Goal: Task Accomplishment & Management: Manage account settings

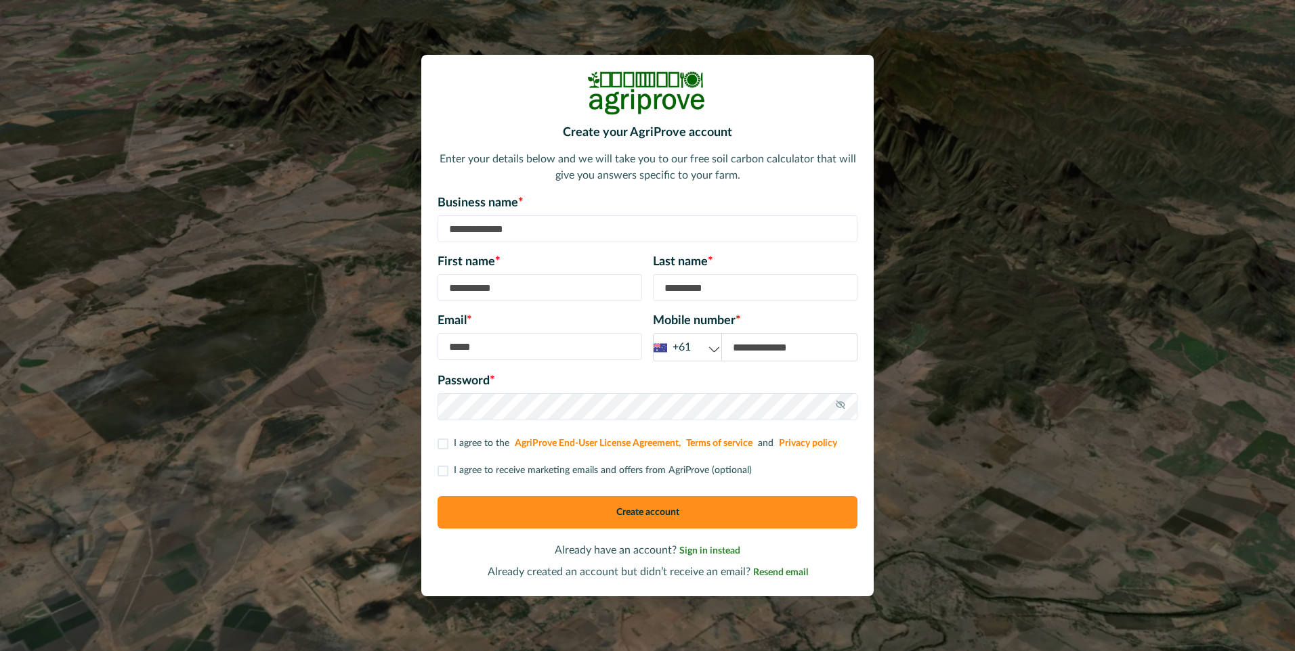
click at [451, 231] on input at bounding box center [647, 228] width 420 height 27
type input "**********"
type input "******"
type input "**********"
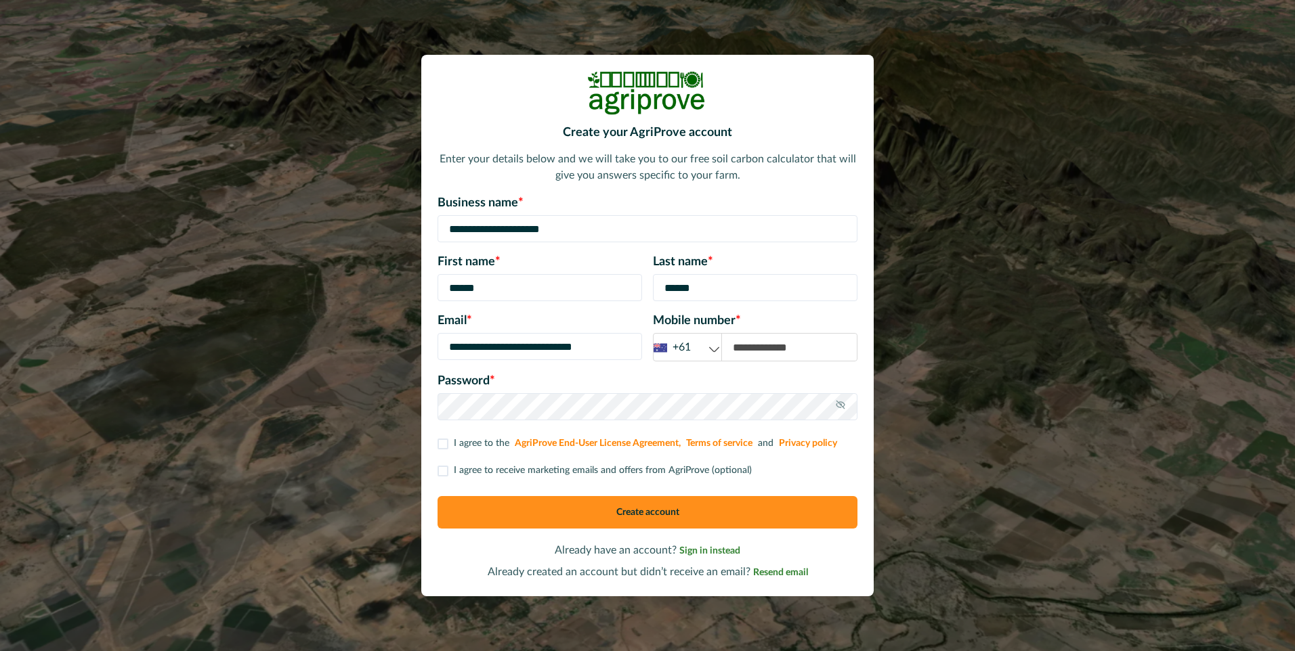
type input "**********"
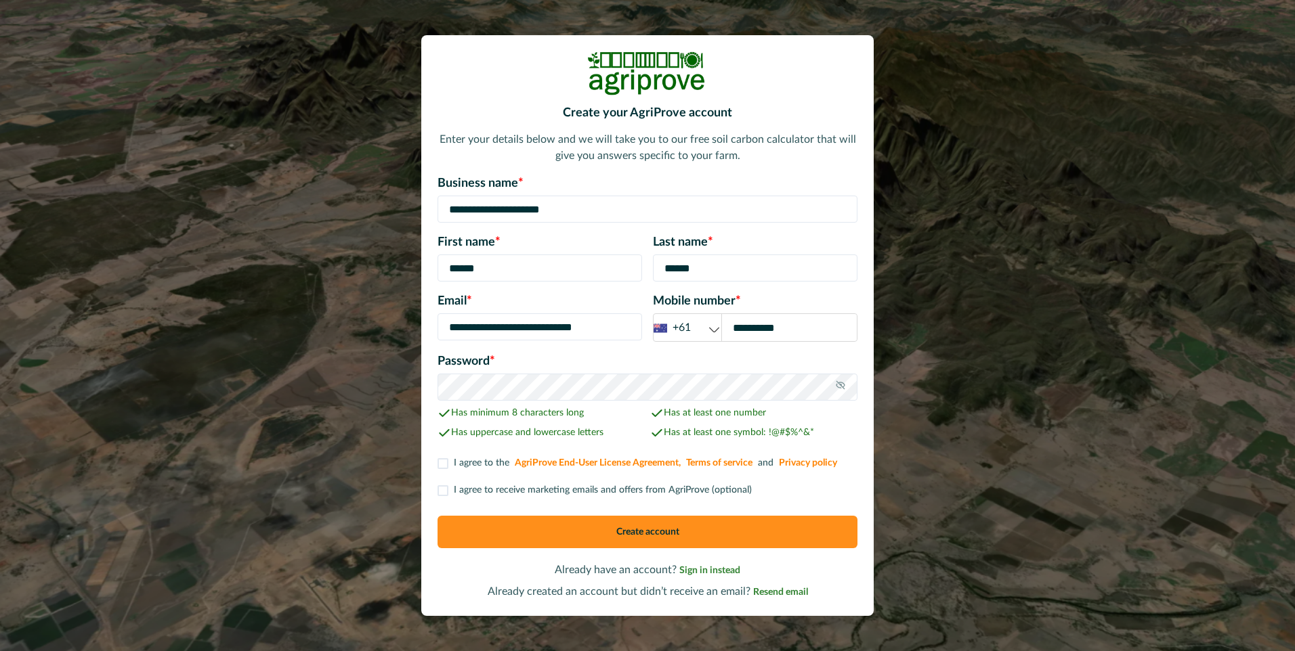
click at [449, 460] on label "I agree to the AgriProve End-User License Agreement, Terms of service and Priva…" at bounding box center [638, 463] width 402 height 14
click at [446, 486] on span at bounding box center [442, 491] width 11 height 11
click at [626, 531] on button "Create account" at bounding box center [647, 532] width 420 height 33
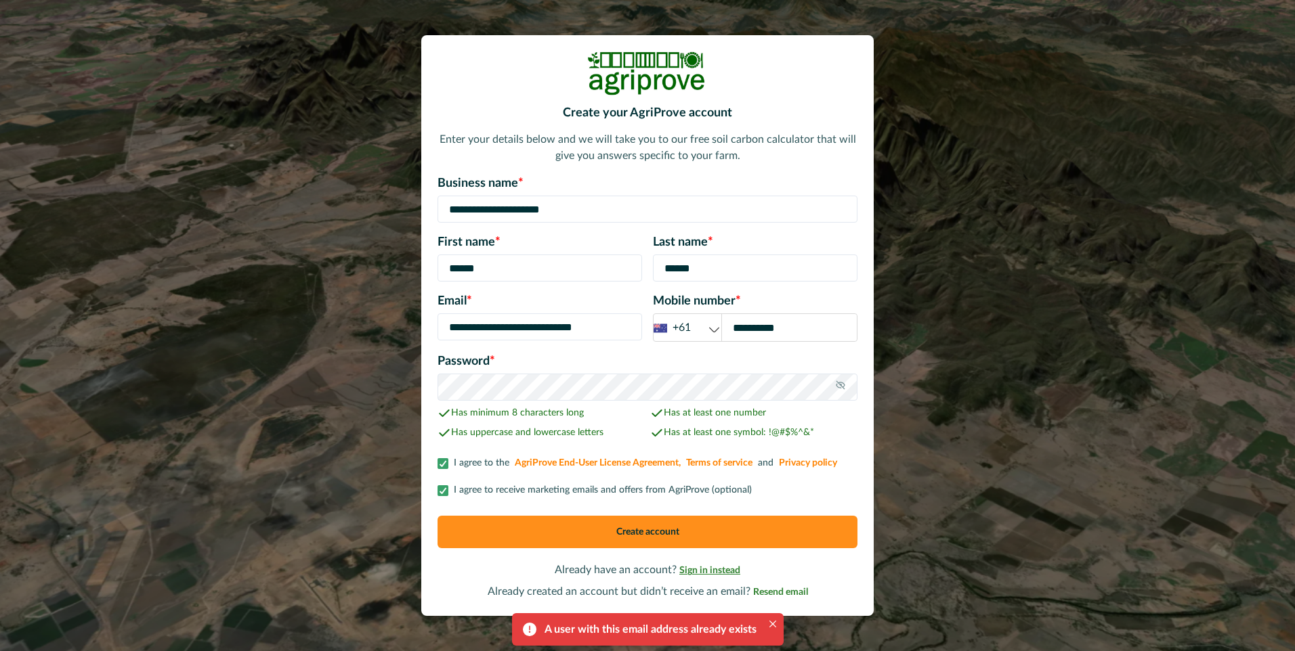
click at [704, 574] on span "Sign in instead" at bounding box center [709, 570] width 61 height 9
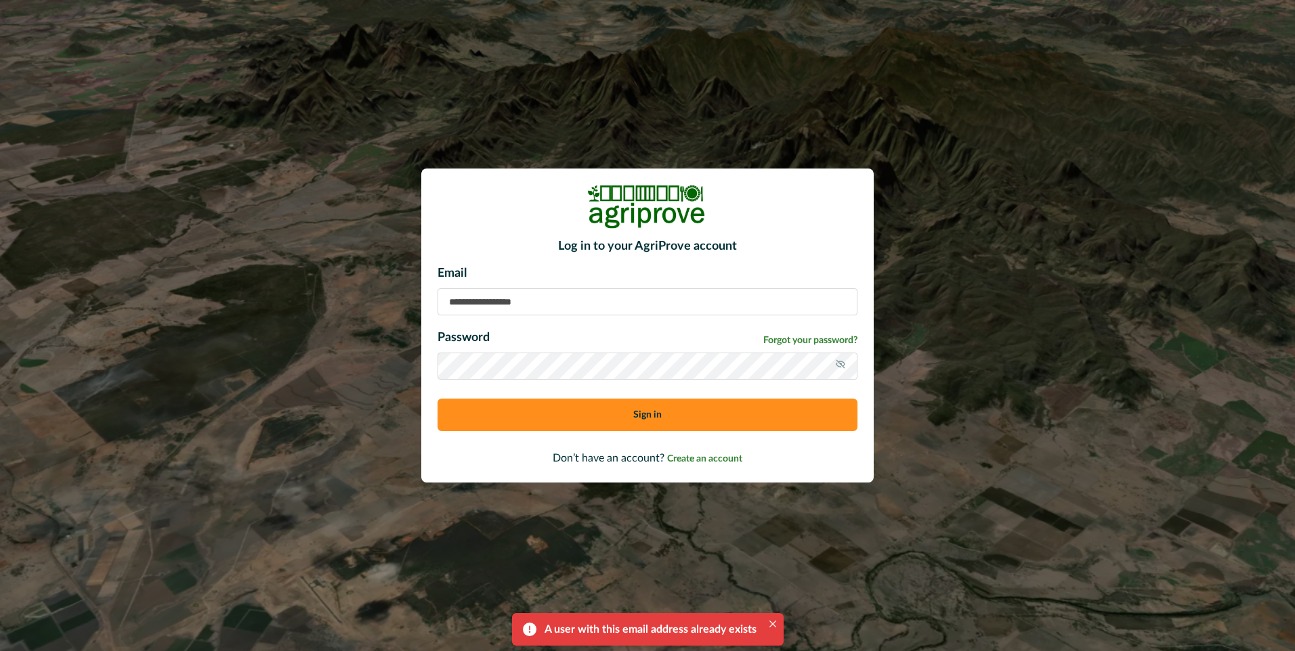
click at [457, 300] on input at bounding box center [647, 301] width 420 height 27
type input "**********"
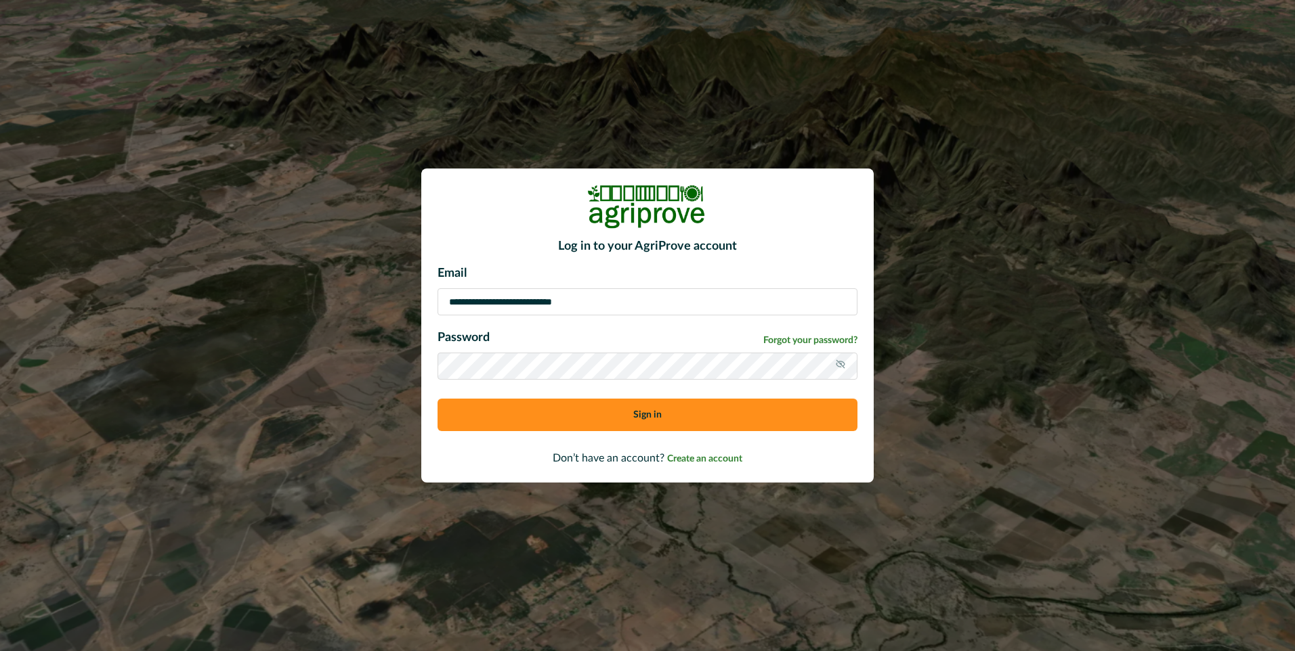
click at [622, 409] on button "Sign in" at bounding box center [647, 415] width 420 height 33
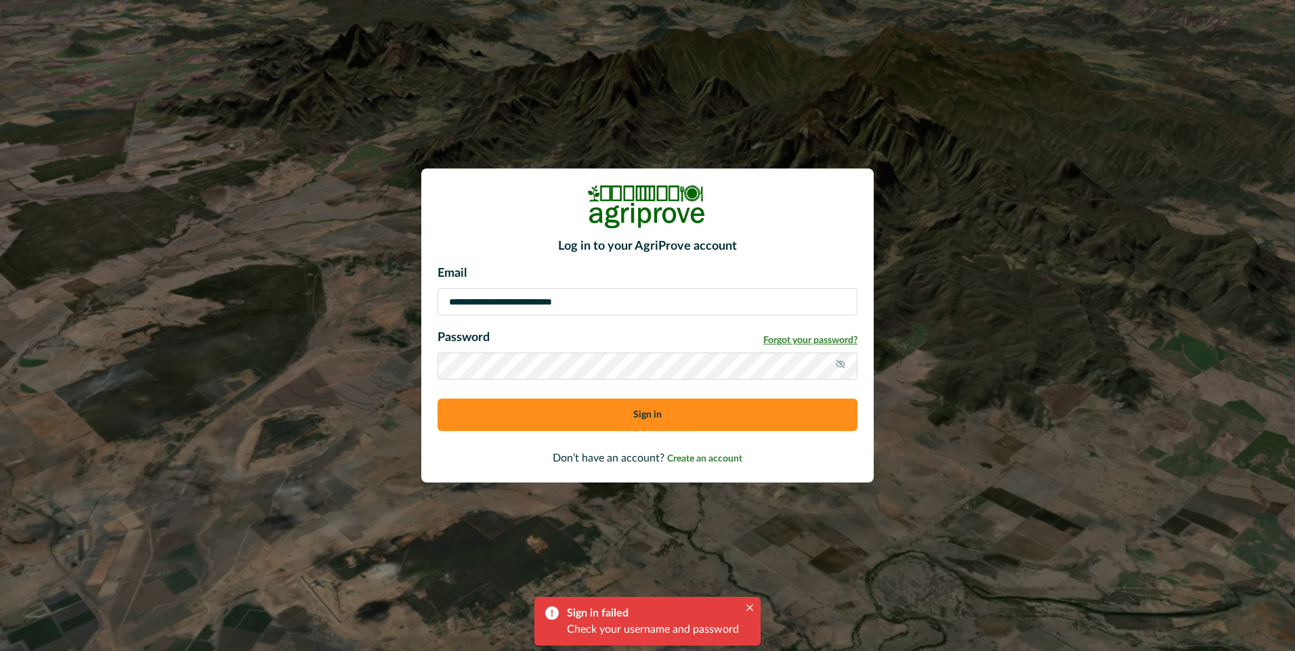
click at [811, 338] on span "Forgot your password?" at bounding box center [810, 341] width 94 height 14
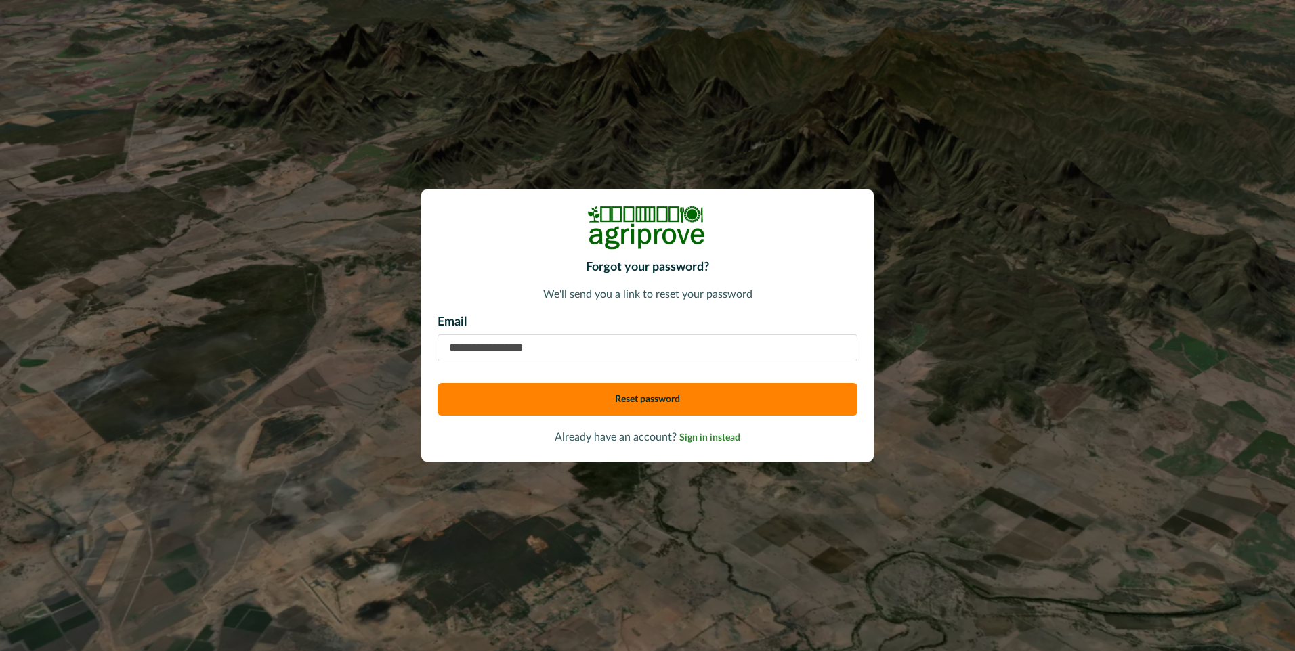
click at [462, 352] on input "email" at bounding box center [647, 348] width 420 height 27
type input "**********"
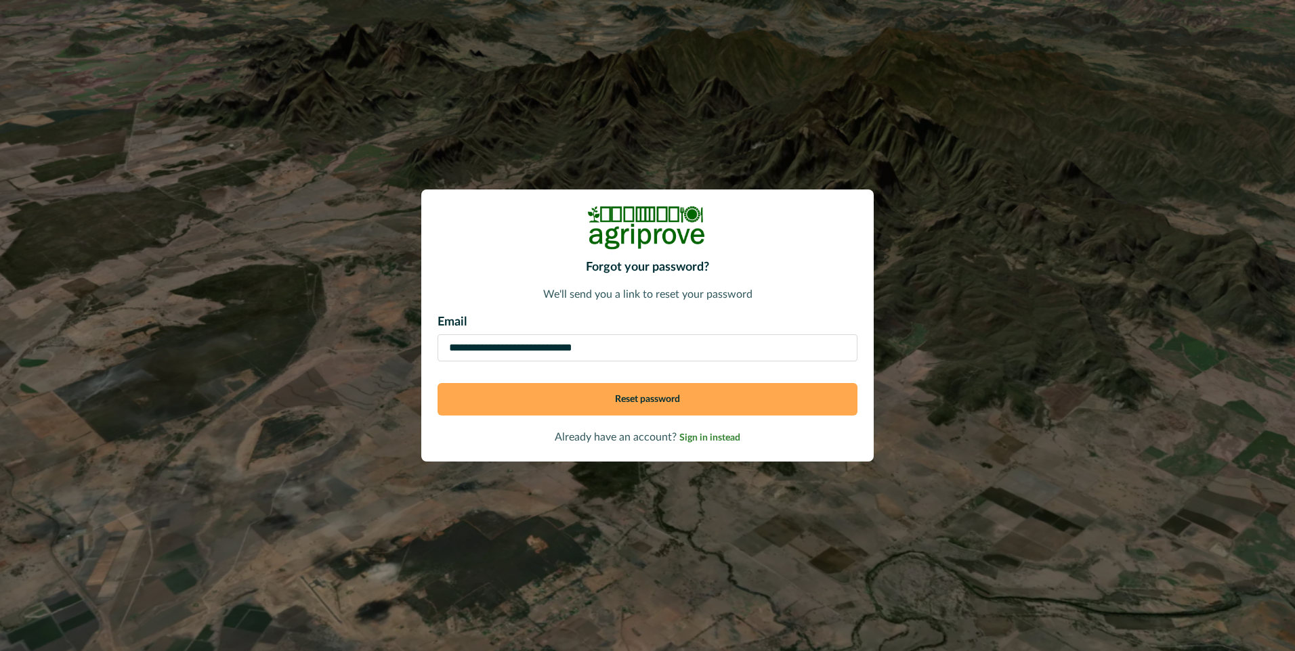
click at [601, 397] on button "Reset password" at bounding box center [647, 399] width 420 height 33
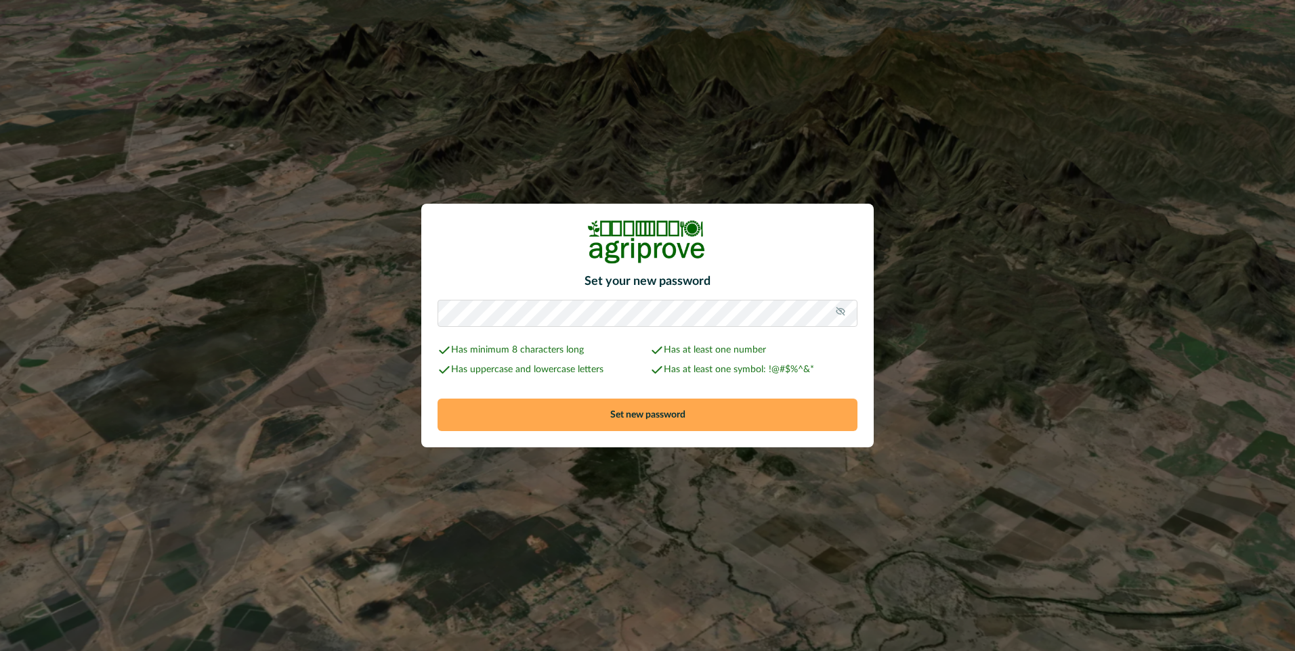
click at [613, 406] on button "Set new password" at bounding box center [647, 415] width 420 height 33
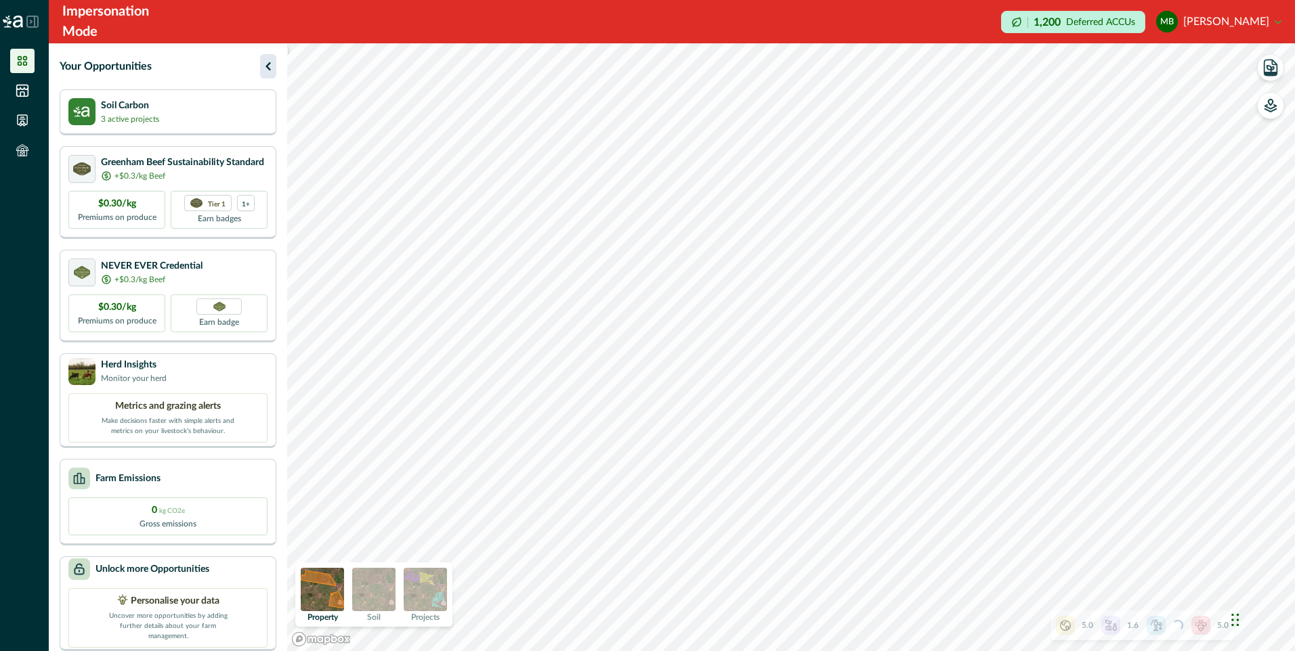
click at [270, 62] on icon "button" at bounding box center [268, 66] width 16 height 16
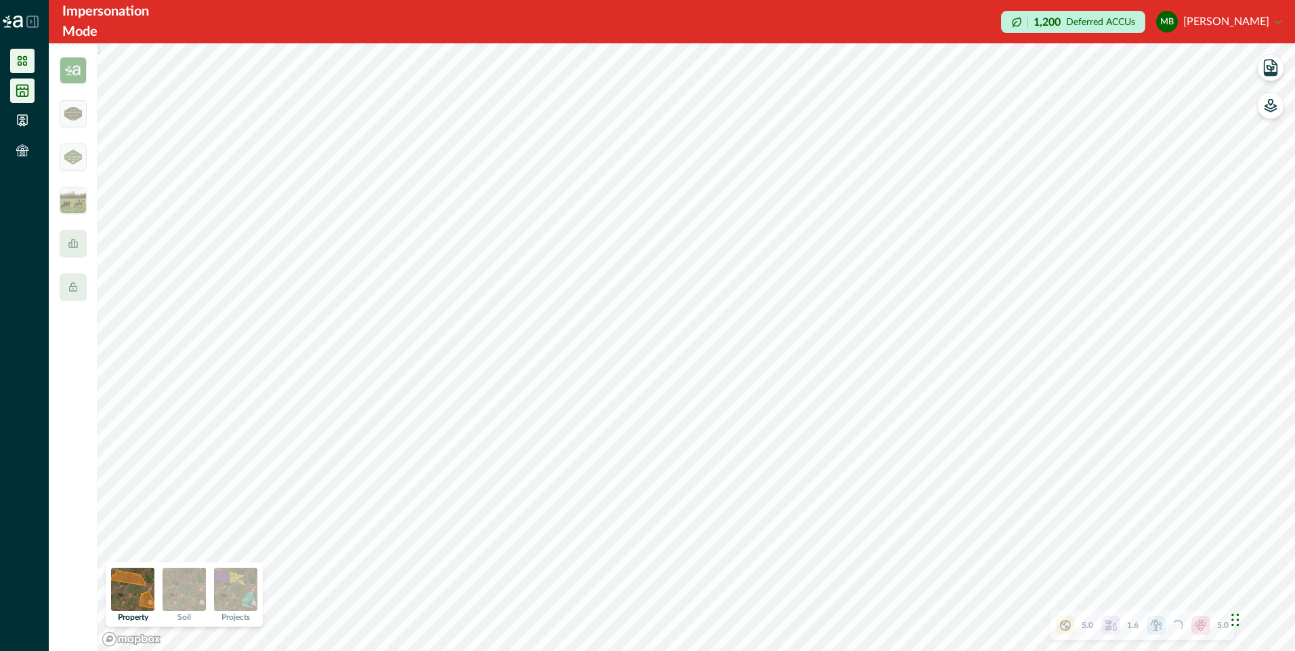
click at [24, 89] on icon at bounding box center [23, 91] width 12 height 12
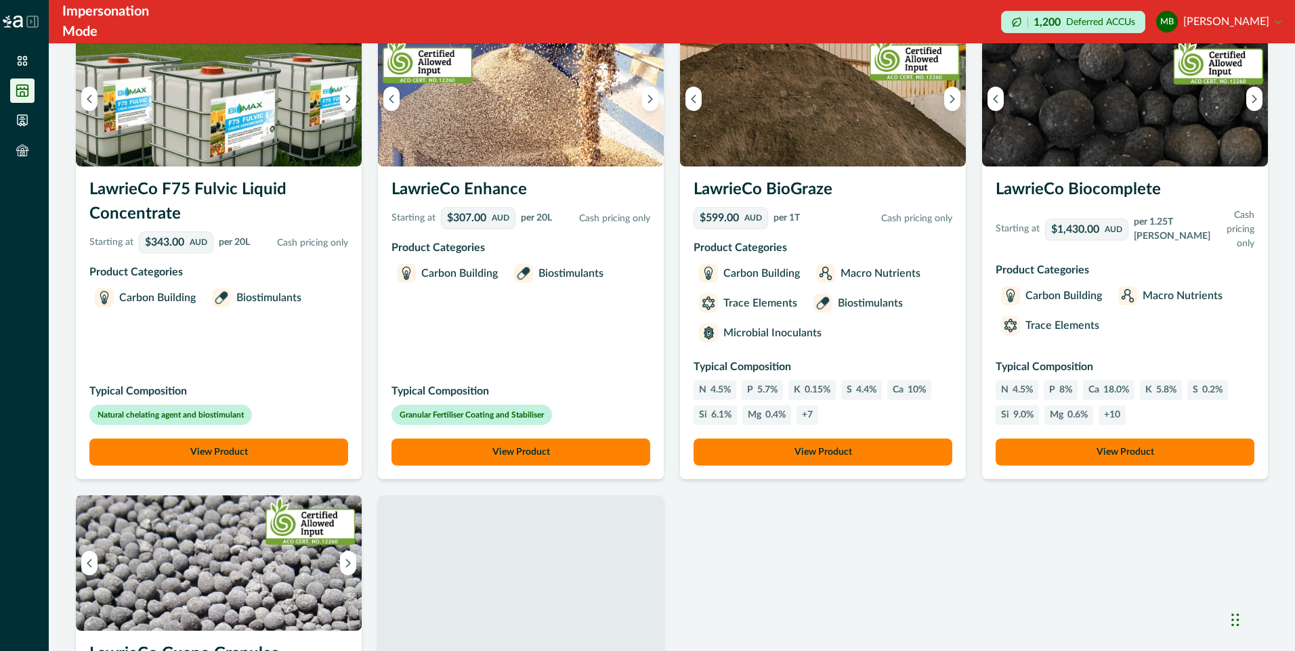
scroll to position [603, 0]
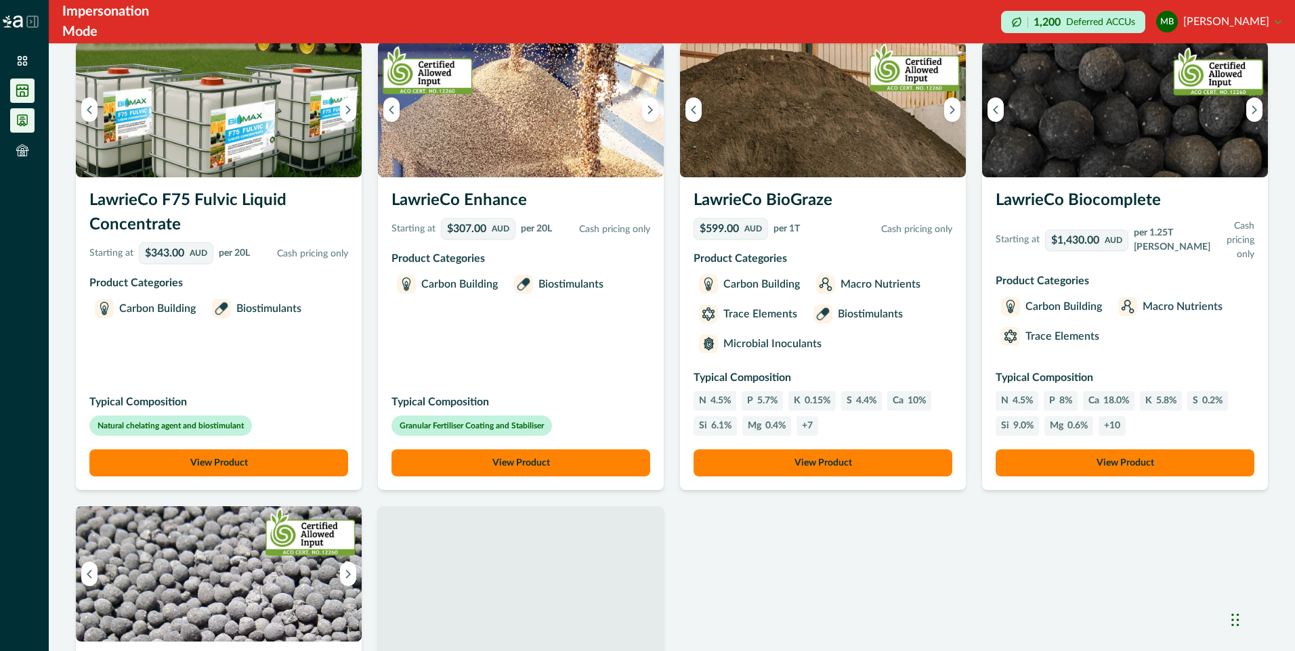
click at [30, 127] on li at bounding box center [22, 120] width 24 height 24
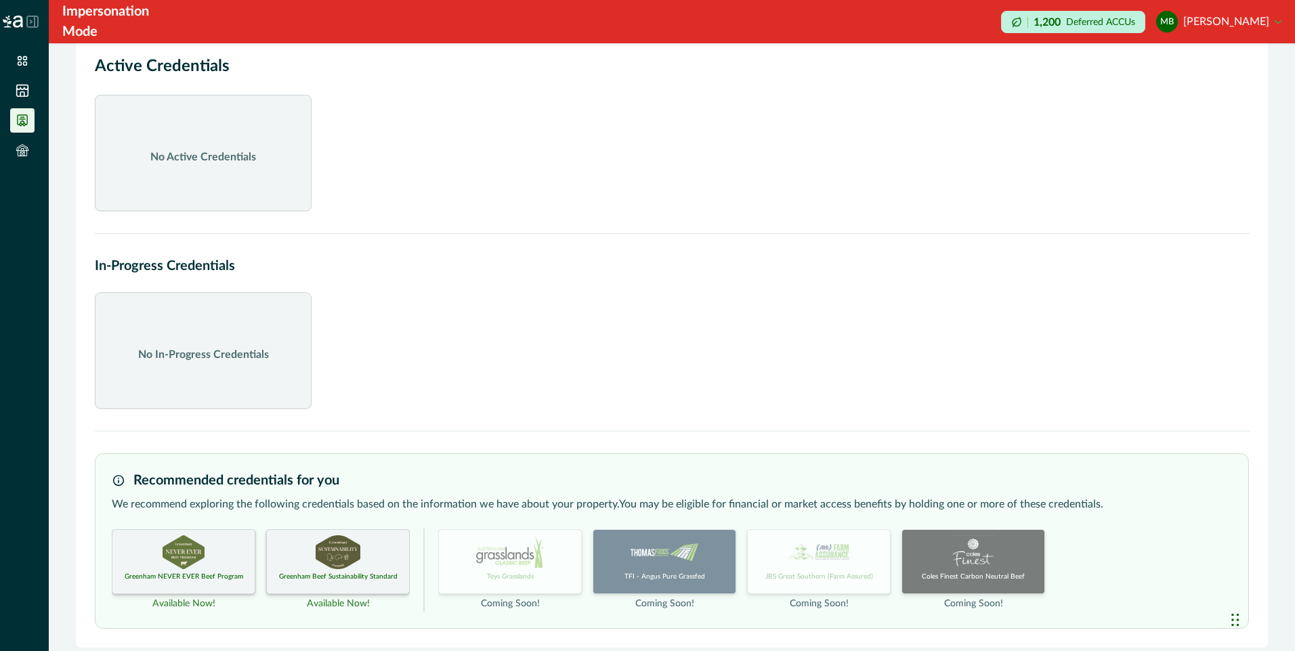
scroll to position [37, 0]
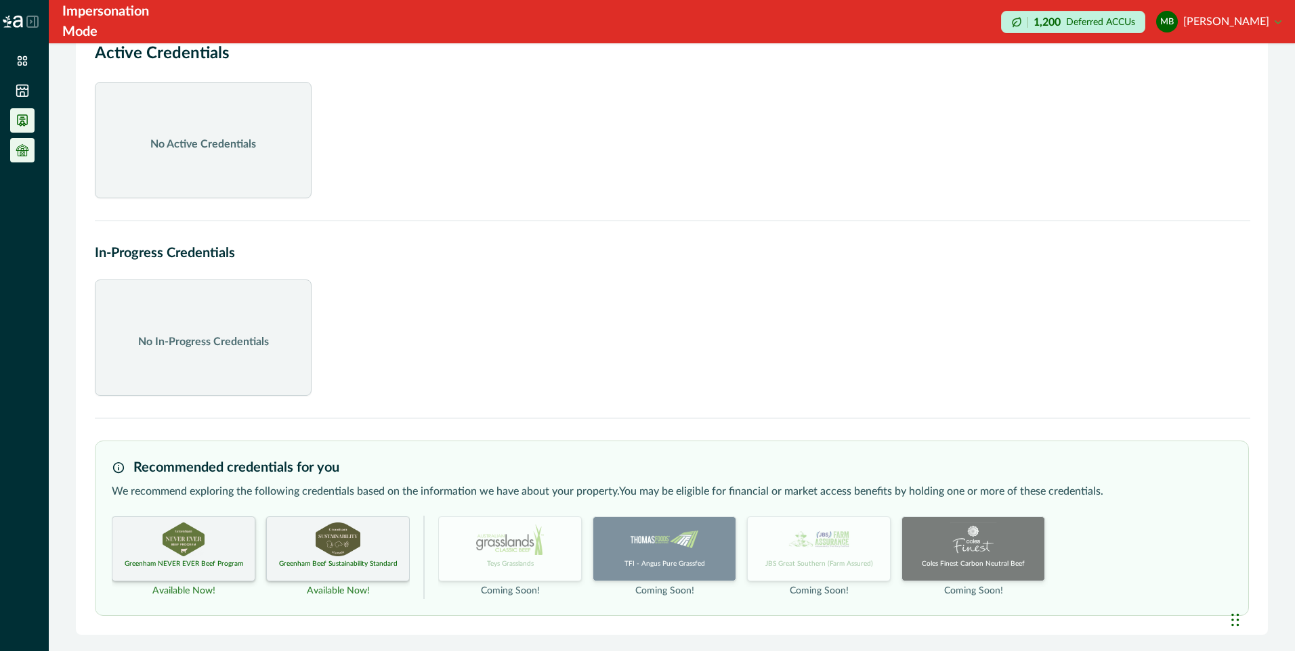
click at [22, 156] on icon at bounding box center [22, 154] width 4 height 4
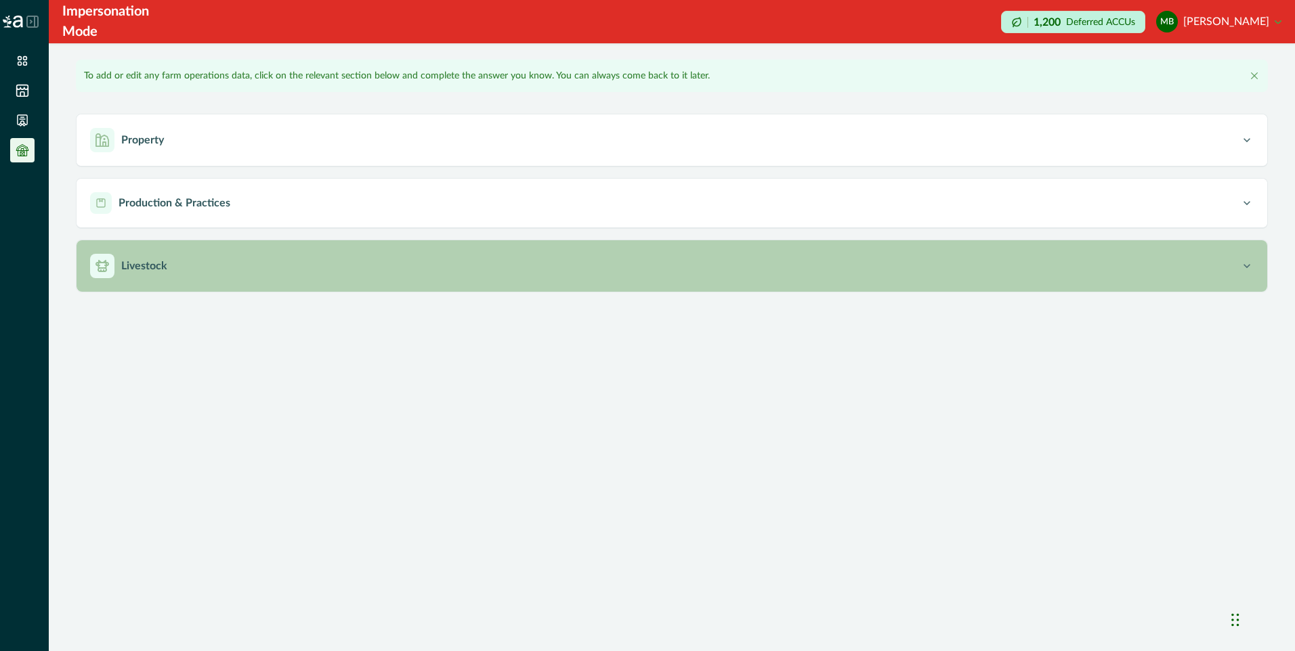
click at [131, 257] on div "Livestock" at bounding box center [665, 266] width 1150 height 24
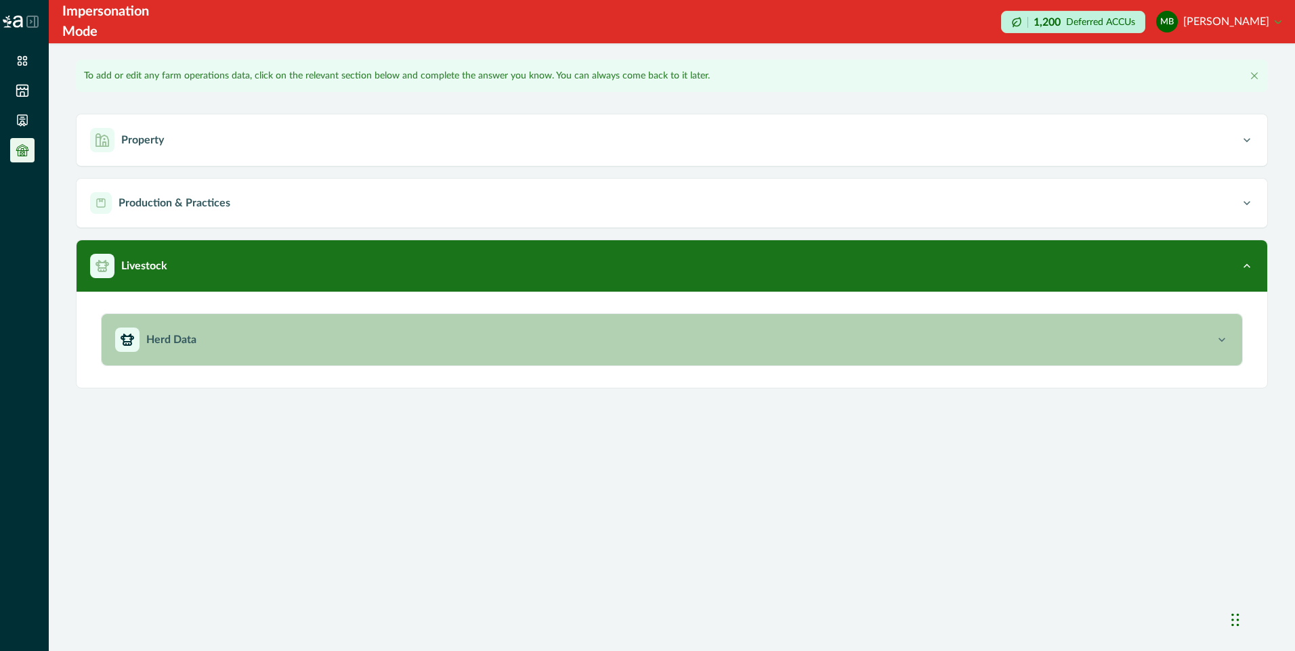
click at [152, 337] on p "Herd Data" at bounding box center [171, 340] width 50 height 16
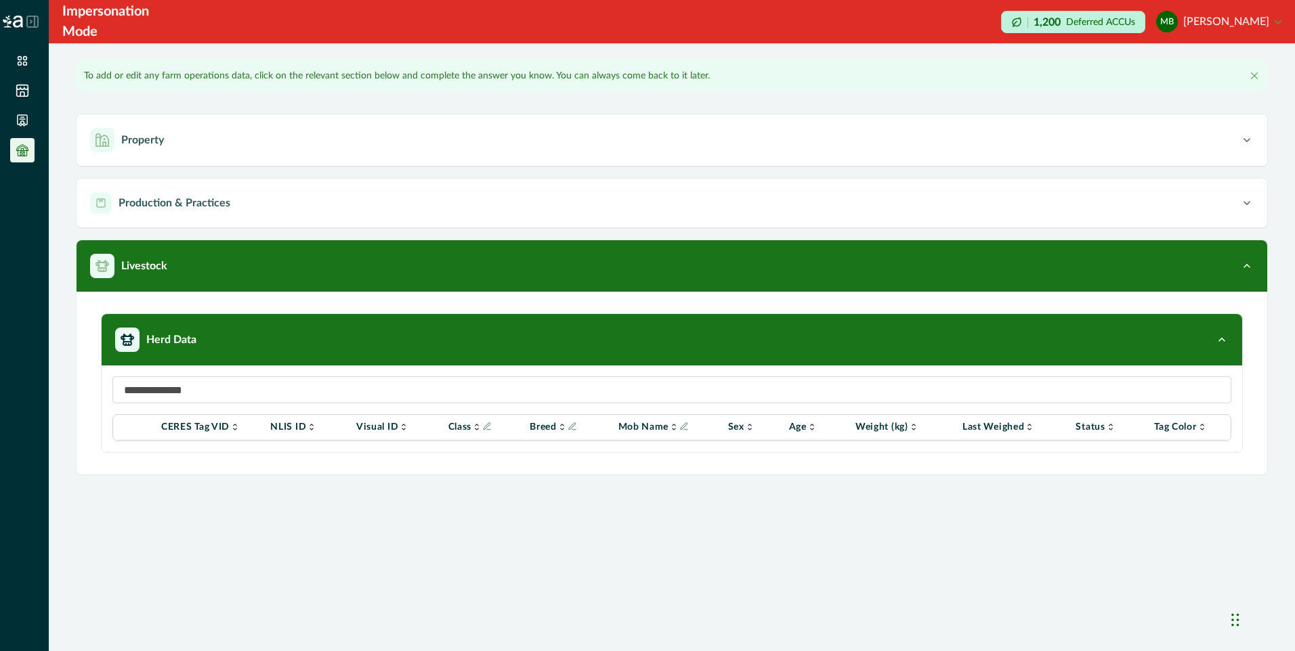
click at [301, 424] on p "NLIS ID" at bounding box center [288, 427] width 36 height 11
click at [311, 429] on icon at bounding box center [311, 427] width 11 height 11
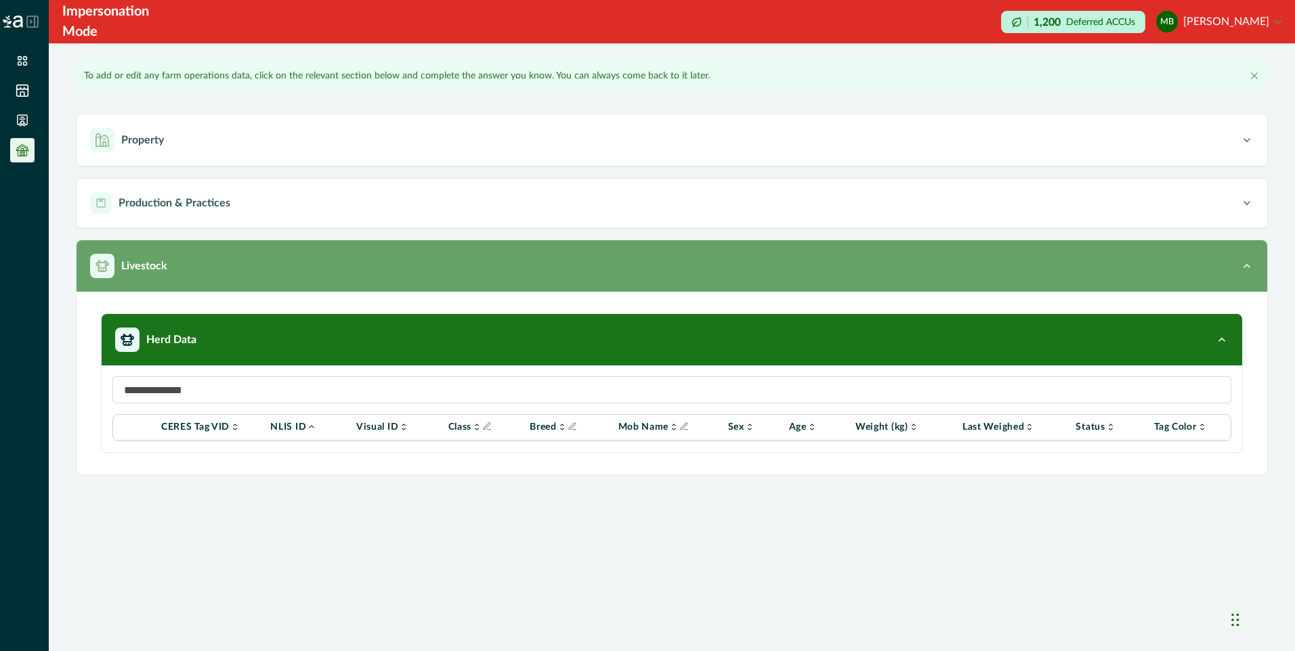
click at [104, 268] on icon "button" at bounding box center [102, 266] width 14 height 12
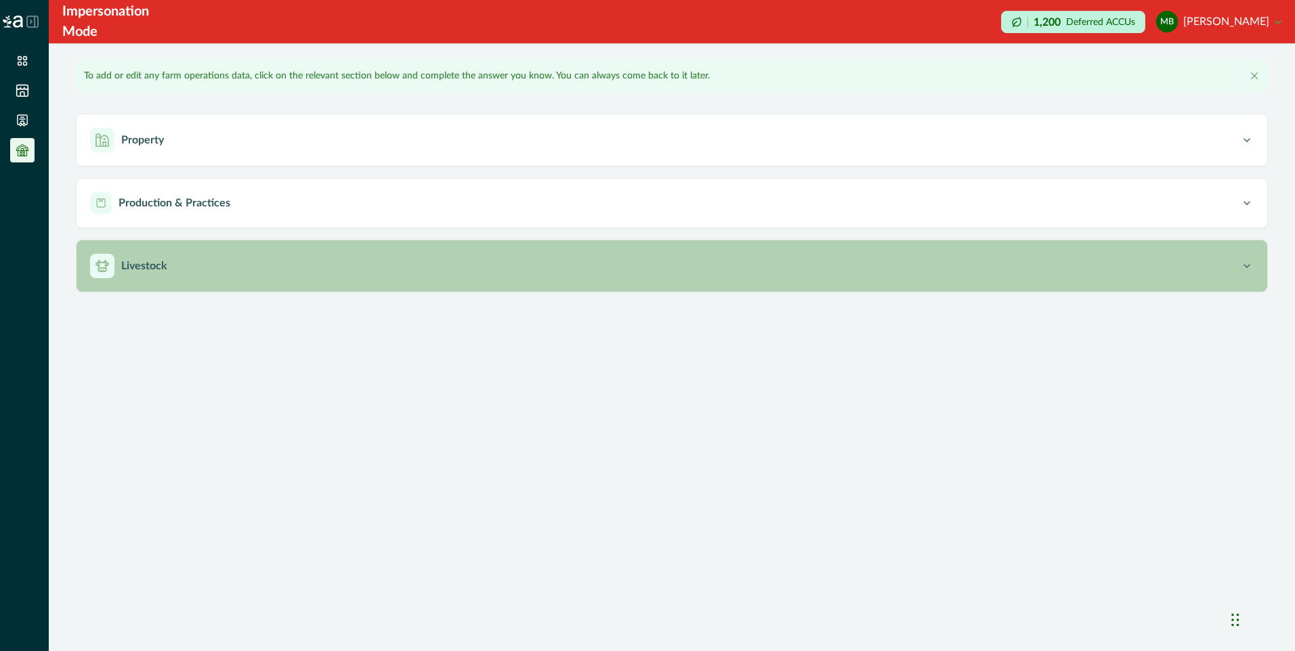
click at [108, 266] on icon "button" at bounding box center [102, 266] width 14 height 14
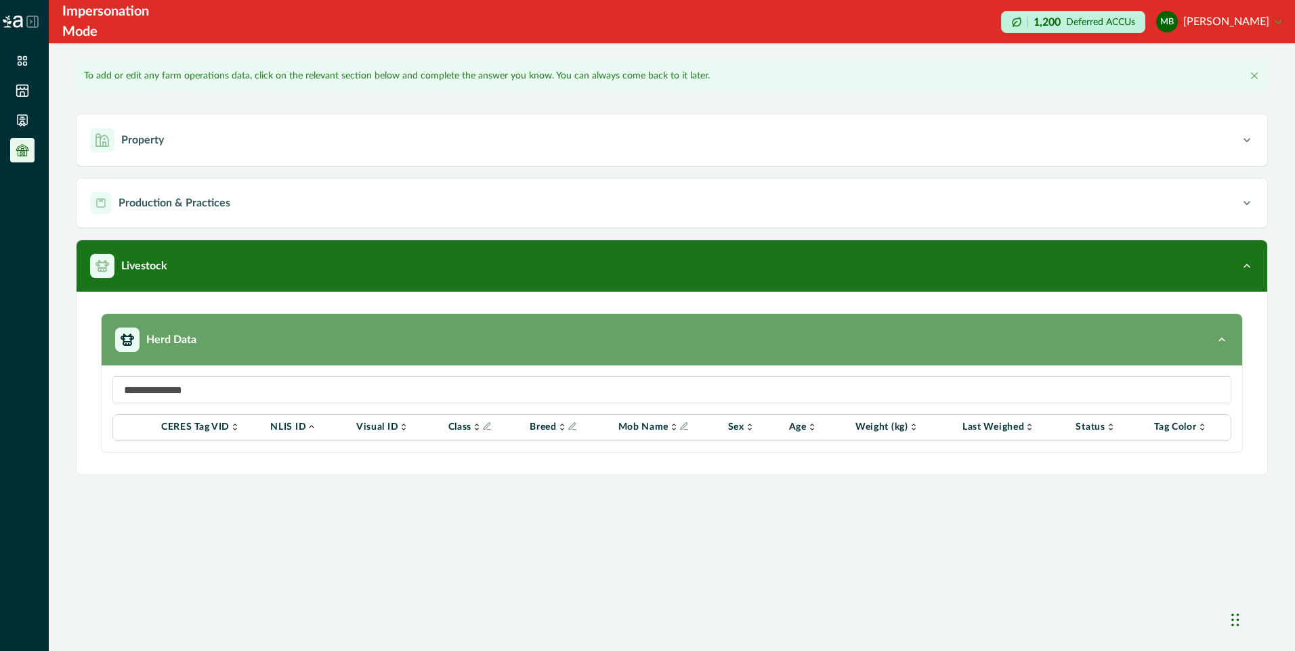
click at [141, 336] on div "Herd Data" at bounding box center [665, 340] width 1100 height 24
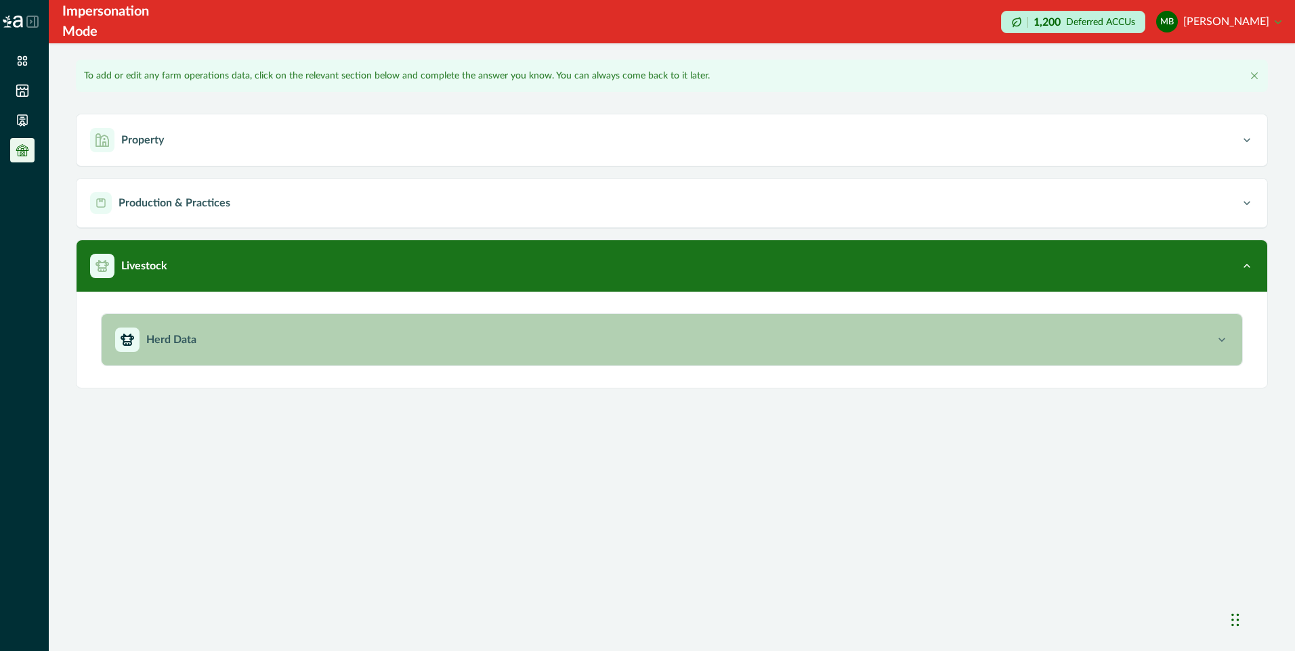
click at [141, 336] on div "Herd Data" at bounding box center [665, 340] width 1100 height 24
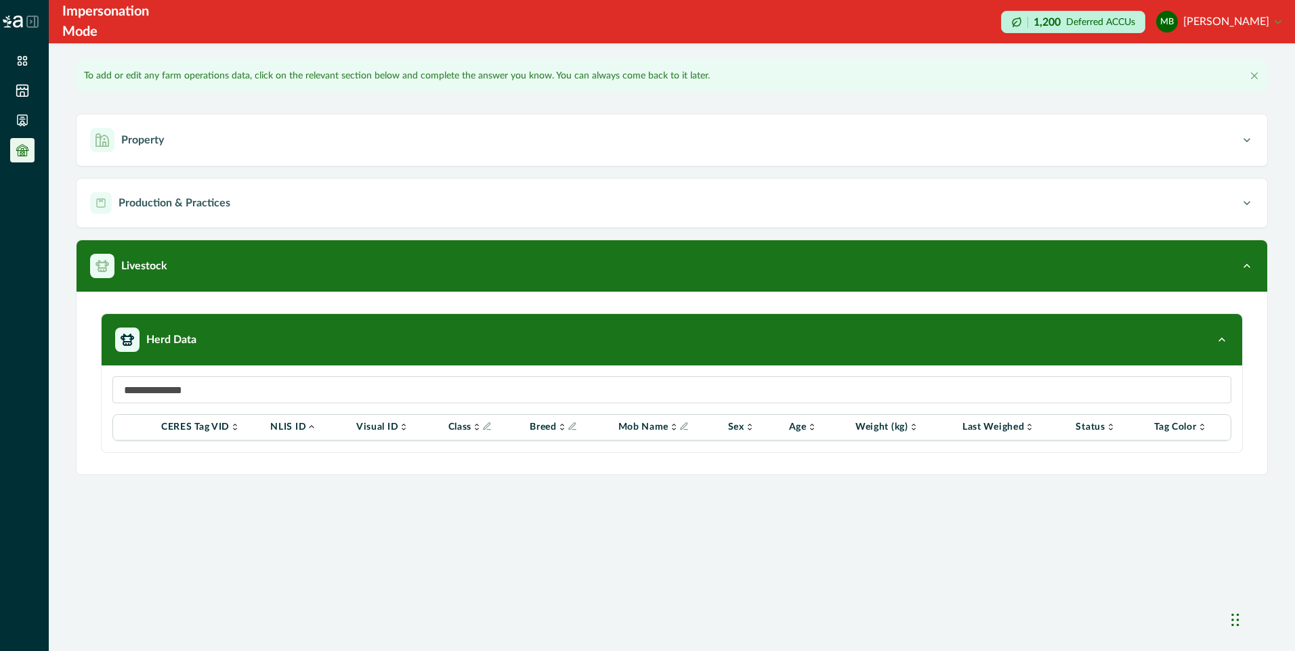
click at [550, 428] on p "Breed" at bounding box center [543, 427] width 27 height 11
click at [576, 426] on icon "Info" at bounding box center [571, 426] width 9 height 9
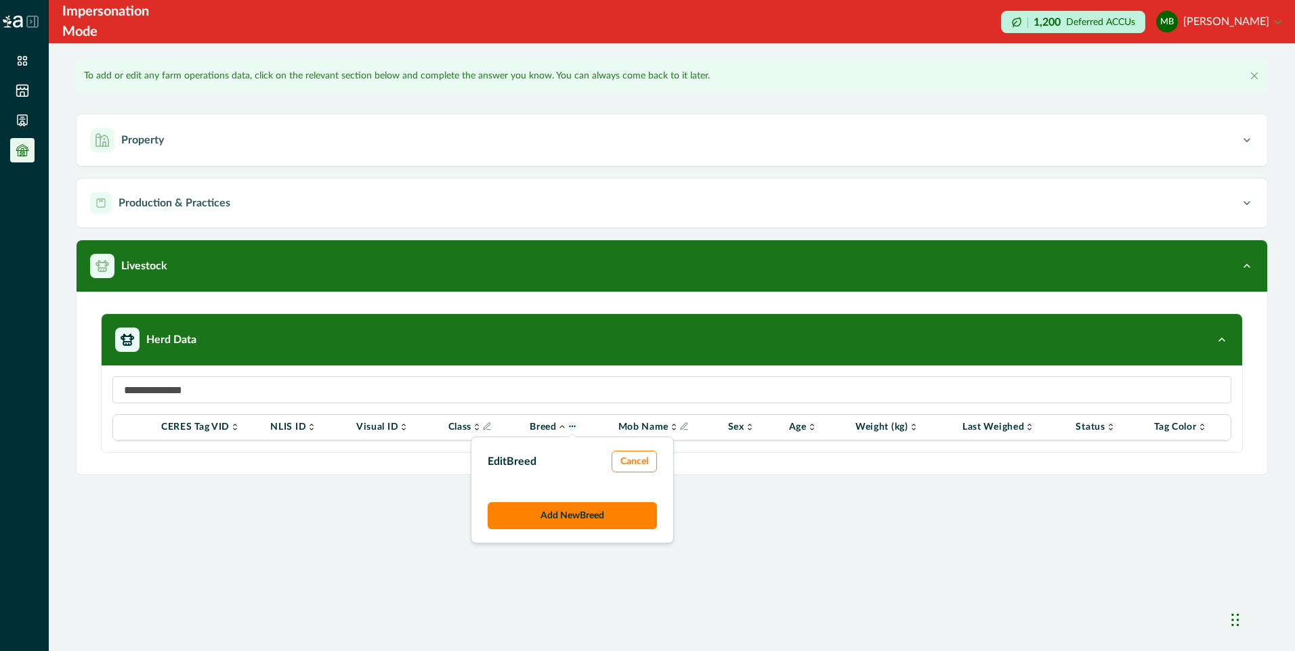
click at [576, 426] on icon "Info" at bounding box center [571, 426] width 9 height 9
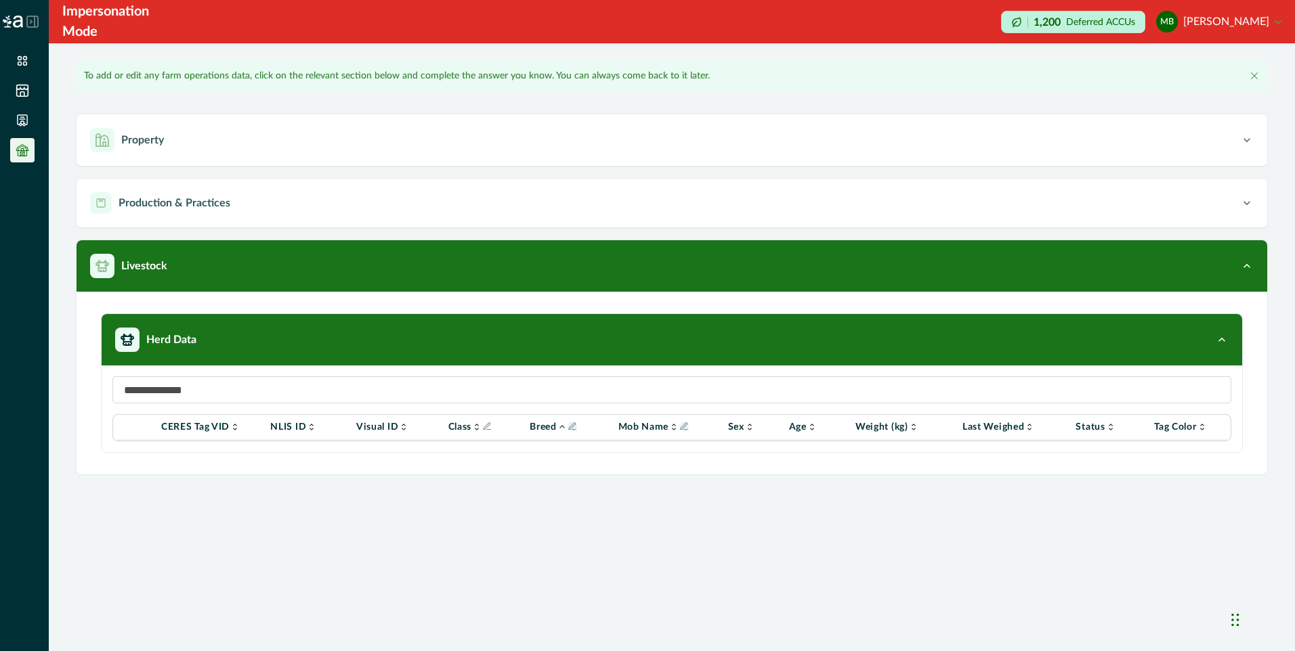
click at [687, 428] on icon "Info" at bounding box center [683, 426] width 9 height 9
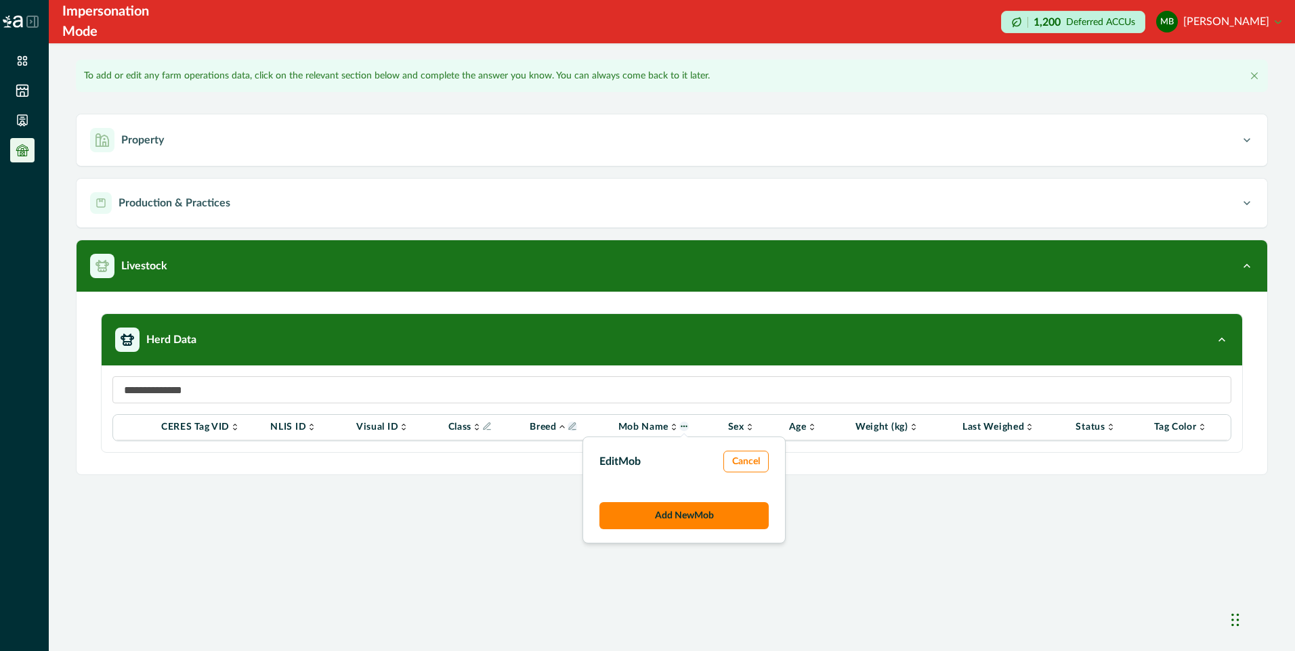
click at [687, 428] on icon "Info" at bounding box center [683, 426] width 9 height 9
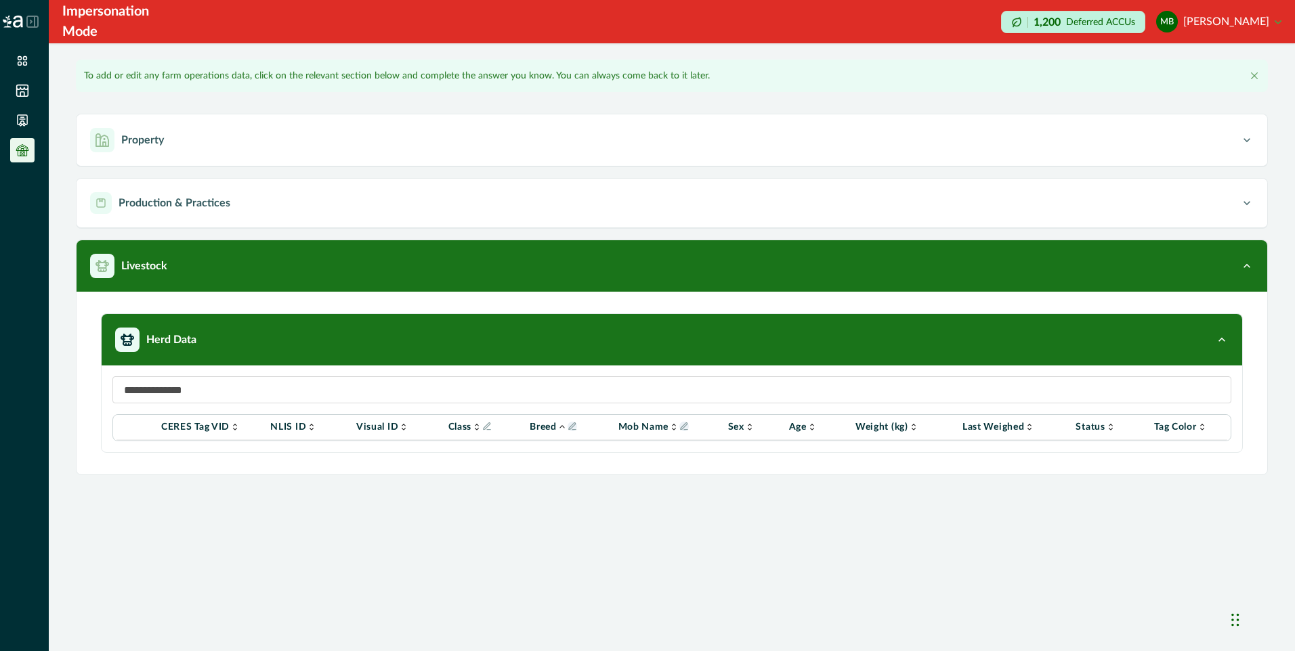
click at [1215, 24] on button "mb [PERSON_NAME]" at bounding box center [1218, 21] width 125 height 33
click at [1160, 60] on button "Sign out" at bounding box center [1205, 60] width 150 height 22
